Goal: Task Accomplishment & Management: Use online tool/utility

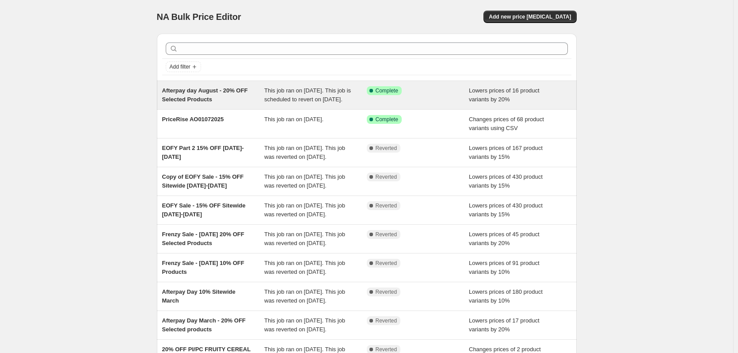
click at [252, 109] on div "Afterpay day August - 20% OFF Selected Products This job ran on [DATE]. This jo…" at bounding box center [367, 95] width 420 height 28
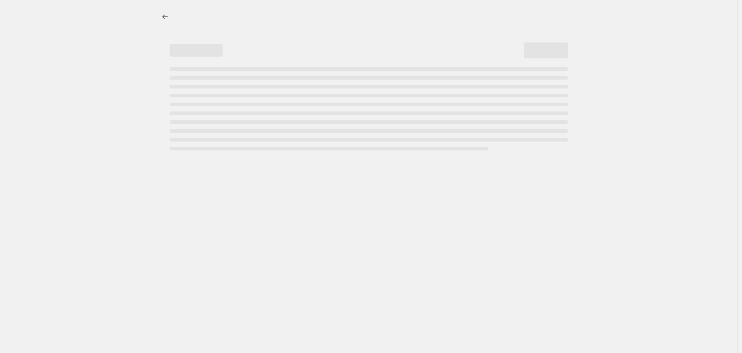
select select "percentage"
